Goal: Transaction & Acquisition: Purchase product/service

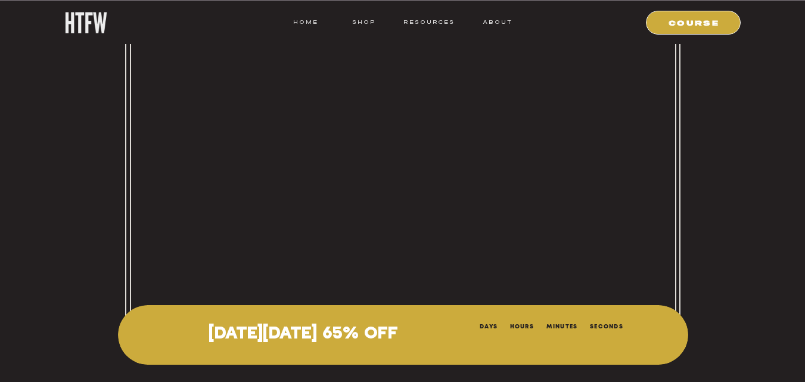
scroll to position [5407, 0]
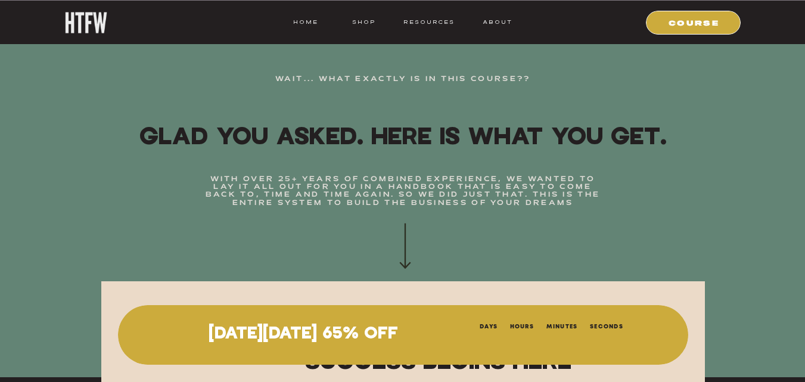
scroll to position [8218, 0]
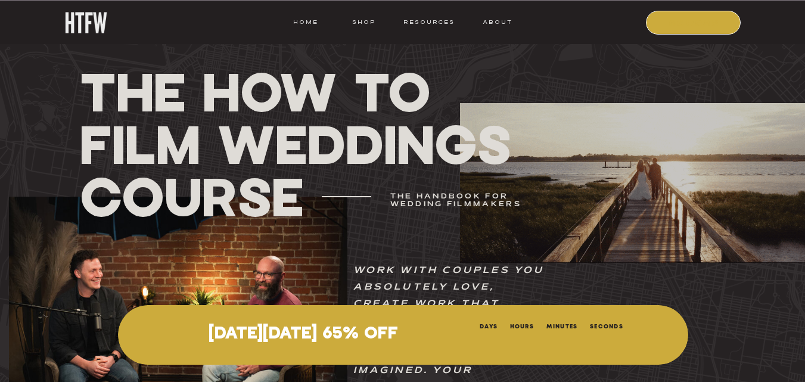
click at [711, 24] on nav "COURSE" at bounding box center [693, 22] width 81 height 11
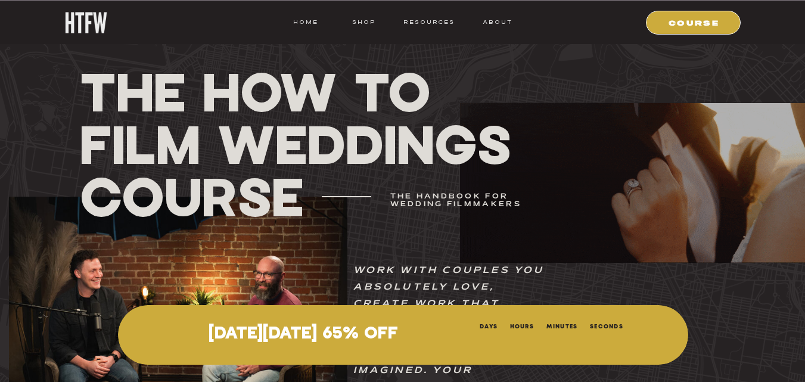
click at [328, 198] on h1 "THE How To Film Weddings Course" at bounding box center [299, 144] width 439 height 158
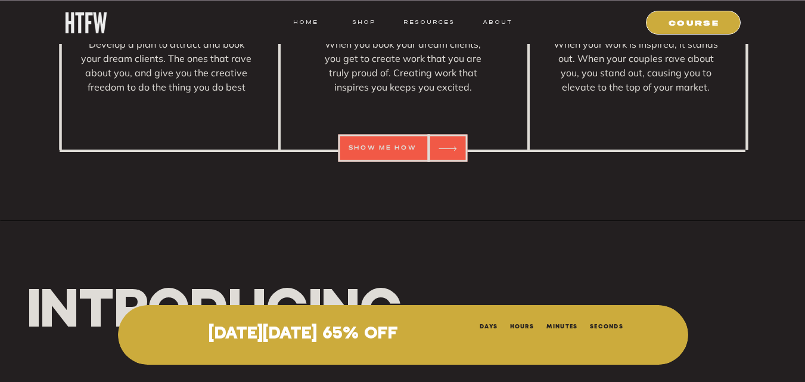
scroll to position [1953, 0]
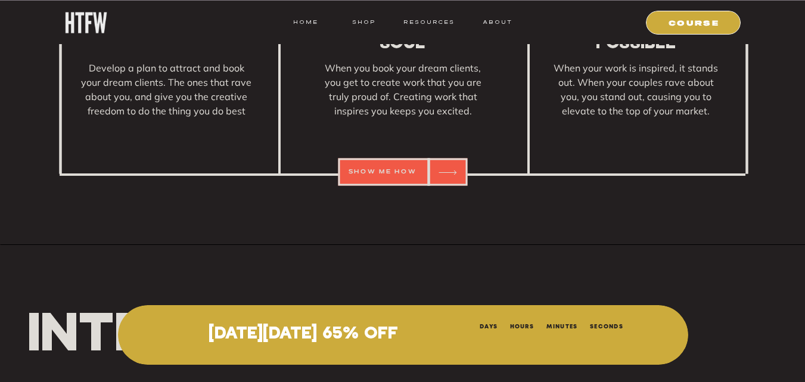
click at [382, 177] on div at bounding box center [402, 171] width 129 height 27
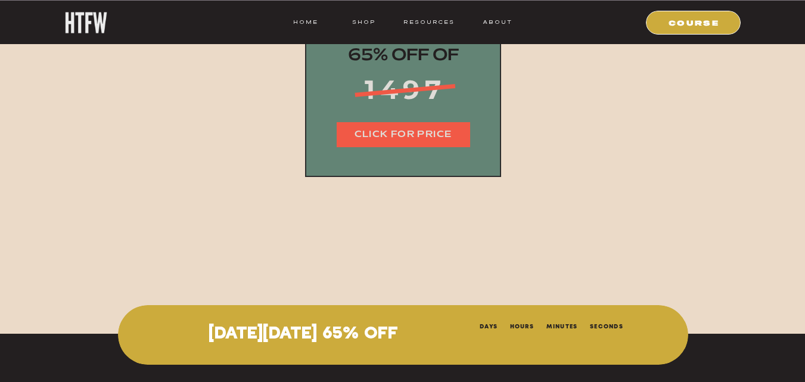
scroll to position [14849, 0]
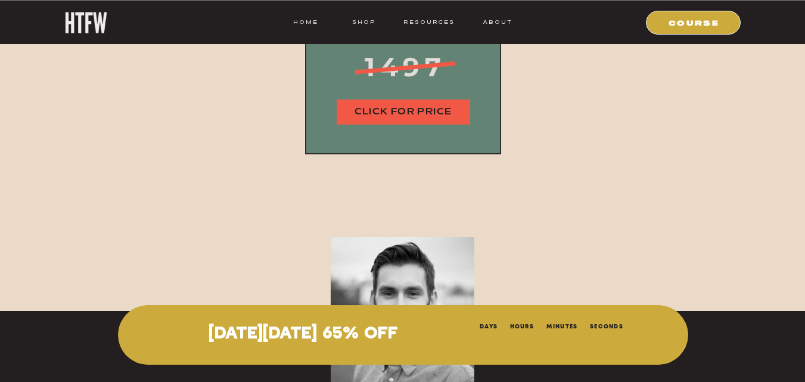
click at [407, 117] on nav "CLICK FOR PRICE" at bounding box center [402, 112] width 133 height 14
